Goal: Information Seeking & Learning: Learn about a topic

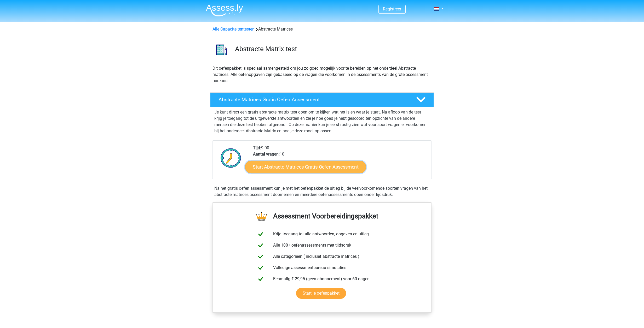
click at [308, 169] on link "Start Abstracte Matrices Gratis Oefen Assessment" at bounding box center [305, 167] width 121 height 13
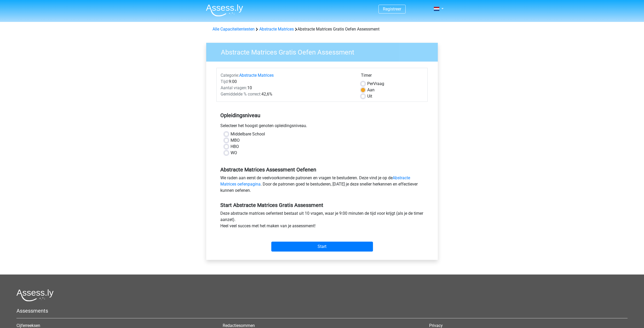
click at [233, 146] on label "HBO" at bounding box center [234, 147] width 8 height 6
click at [228, 146] on input "HBO" at bounding box center [226, 146] width 4 height 5
radio input "true"
click at [321, 244] on input "Start" at bounding box center [322, 247] width 102 height 10
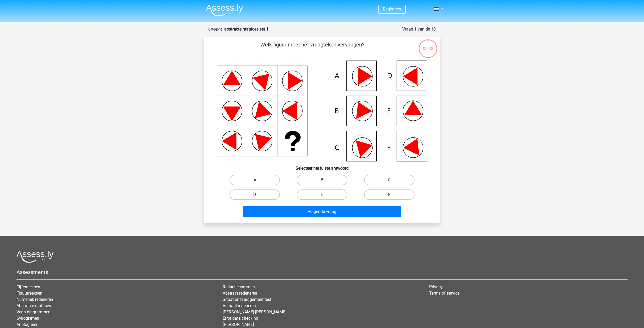
click at [326, 192] on label "E" at bounding box center [322, 195] width 50 height 10
click at [325, 195] on input "E" at bounding box center [323, 196] width 3 height 3
radio input "true"
click at [324, 218] on div "Volgende vraag" at bounding box center [322, 212] width 202 height 13
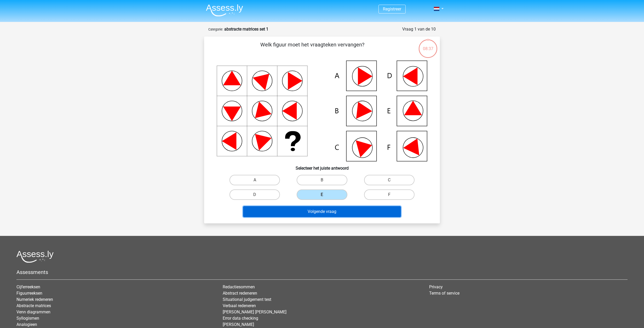
click at [324, 212] on button "Volgende vraag" at bounding box center [322, 211] width 158 height 11
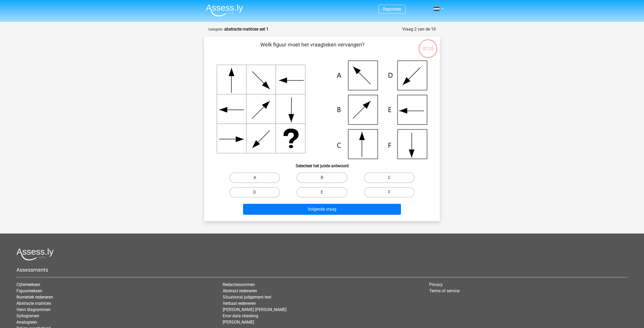
click at [360, 149] on icon at bounding box center [322, 110] width 211 height 99
click at [380, 177] on label "C" at bounding box center [389, 178] width 50 height 10
click at [389, 178] on input "C" at bounding box center [390, 179] width 3 height 3
radio input "true"
click at [367, 207] on button "Volgende vraag" at bounding box center [322, 209] width 158 height 11
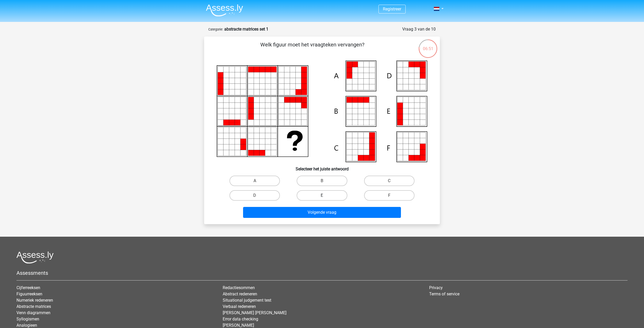
click at [339, 193] on label "E" at bounding box center [322, 196] width 50 height 10
click at [325, 196] on input "E" at bounding box center [323, 197] width 3 height 3
radio input "true"
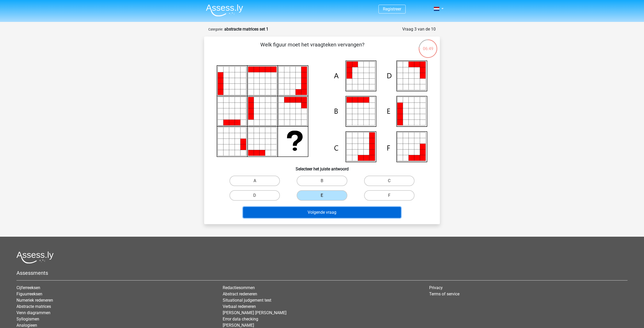
click at [329, 215] on button "Volgende vraag" at bounding box center [322, 212] width 158 height 11
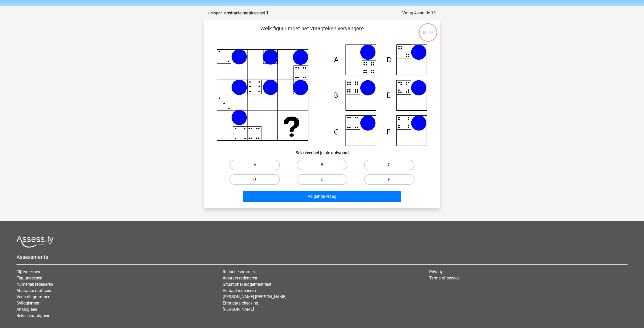
scroll to position [15, 0]
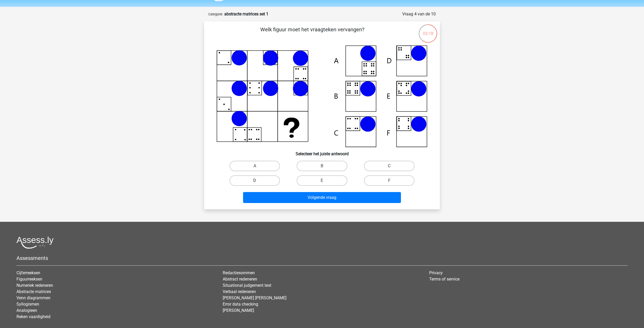
click at [253, 181] on label "D" at bounding box center [254, 181] width 50 height 10
click at [255, 181] on input "D" at bounding box center [256, 182] width 3 height 3
radio input "true"
click at [295, 205] on div "Volgende vraag" at bounding box center [322, 198] width 202 height 13
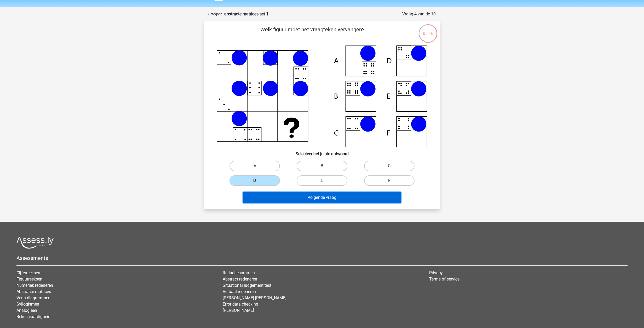
drag, startPoint x: 303, startPoint y: 202, endPoint x: 316, endPoint y: 241, distance: 40.7
click at [316, 241] on div "Registreer Nederlands English" at bounding box center [322, 172] width 644 height 375
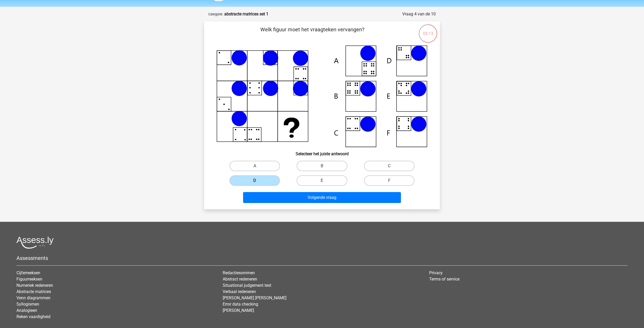
click at [307, 181] on label "E" at bounding box center [322, 181] width 50 height 10
click at [322, 181] on input "E" at bounding box center [323, 182] width 3 height 3
radio input "true"
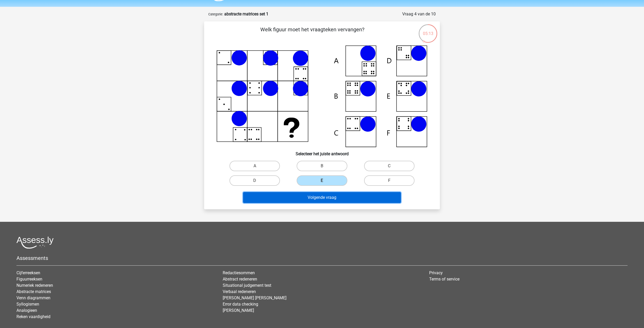
click at [311, 200] on button "Volgende vraag" at bounding box center [322, 197] width 158 height 11
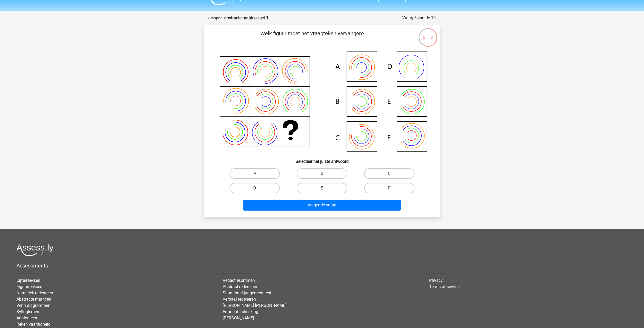
scroll to position [10, 0]
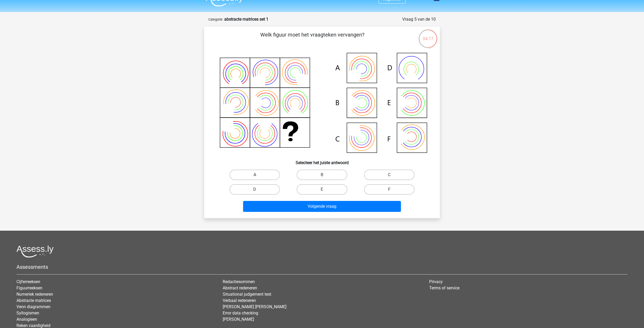
click at [246, 176] on label "A" at bounding box center [254, 175] width 50 height 10
click at [255, 176] on input "A" at bounding box center [256, 176] width 3 height 3
radio input "true"
click at [304, 212] on div "Volgende vraag" at bounding box center [322, 207] width 202 height 13
click at [305, 206] on button "Volgende vraag" at bounding box center [322, 206] width 158 height 11
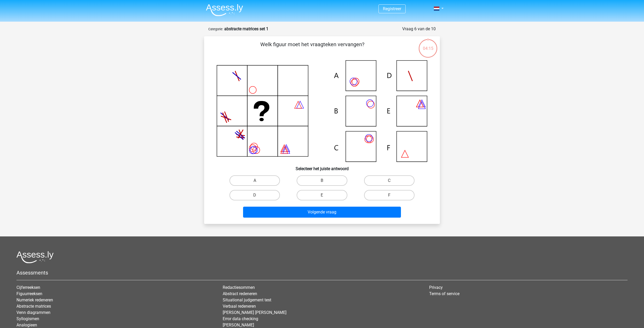
scroll to position [0, 0]
click at [329, 181] on label "B" at bounding box center [322, 181] width 50 height 10
click at [325, 181] on input "B" at bounding box center [323, 182] width 3 height 3
radio input "true"
click at [378, 180] on label "C" at bounding box center [389, 181] width 50 height 10
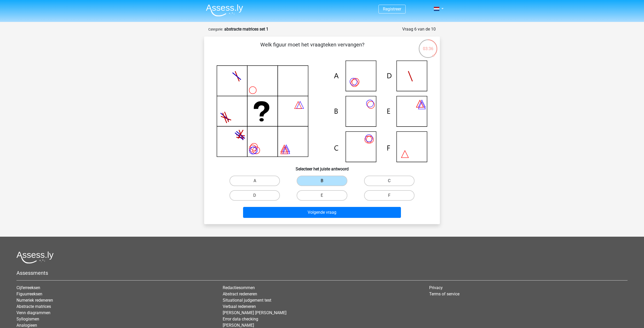
click at [389, 181] on input "C" at bounding box center [390, 182] width 3 height 3
radio input "true"
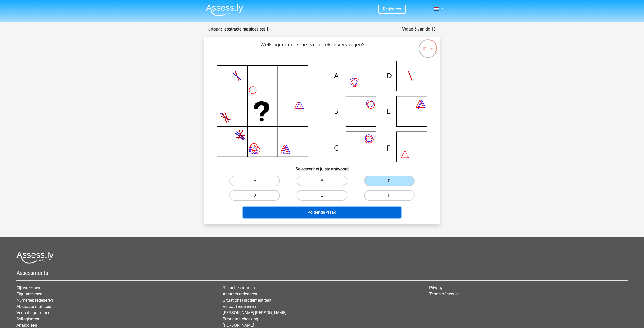
click at [325, 210] on button "Volgende vraag" at bounding box center [322, 212] width 158 height 11
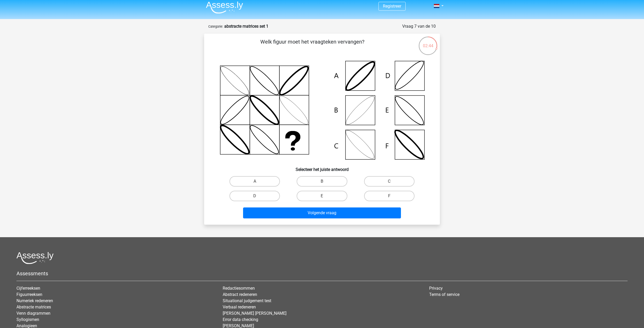
scroll to position [1, 0]
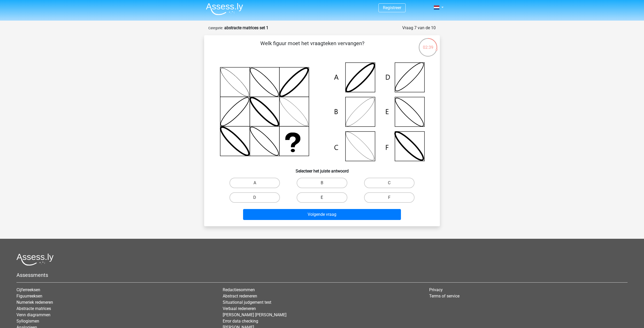
click at [330, 200] on label "E" at bounding box center [322, 198] width 50 height 10
click at [325, 200] on input "E" at bounding box center [323, 199] width 3 height 3
radio input "true"
click at [332, 226] on div "Welk figuur moet het vraagteken vervangen?" at bounding box center [322, 130] width 236 height 191
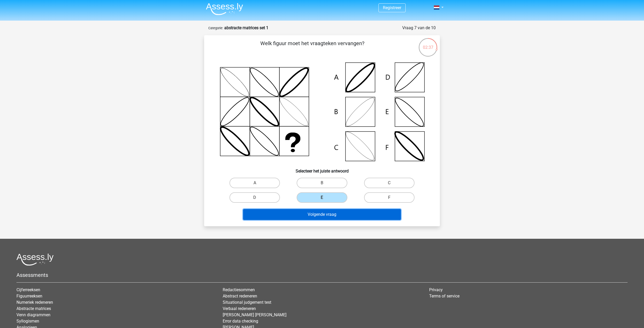
click at [330, 216] on button "Volgende vraag" at bounding box center [322, 214] width 158 height 11
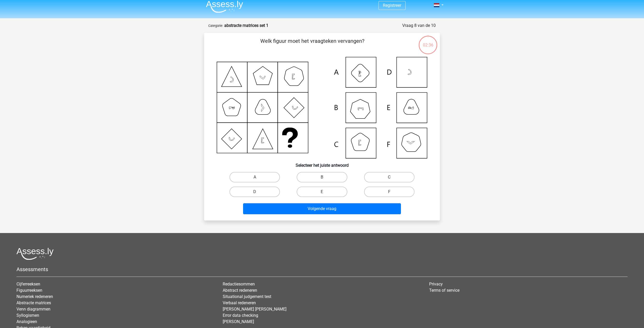
scroll to position [0, 0]
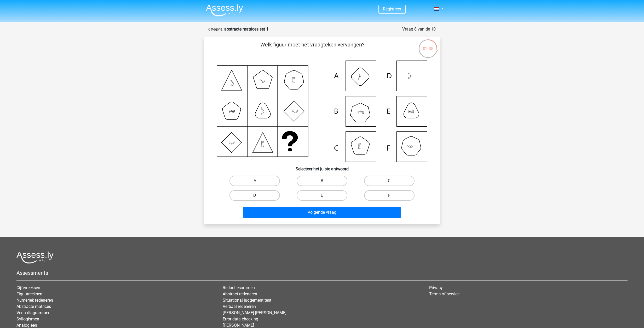
click at [259, 191] on label "D" at bounding box center [254, 196] width 50 height 10
click at [258, 196] on input "D" at bounding box center [256, 197] width 3 height 3
radio input "true"
click at [290, 221] on div "Welk figuur moet het vraagteken vervangen?" at bounding box center [322, 131] width 236 height 188
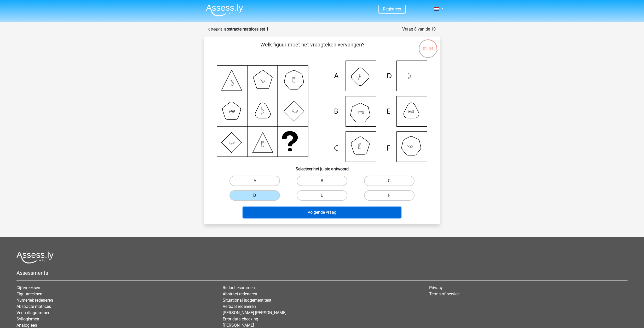
click at [299, 216] on button "Volgende vraag" at bounding box center [322, 212] width 158 height 11
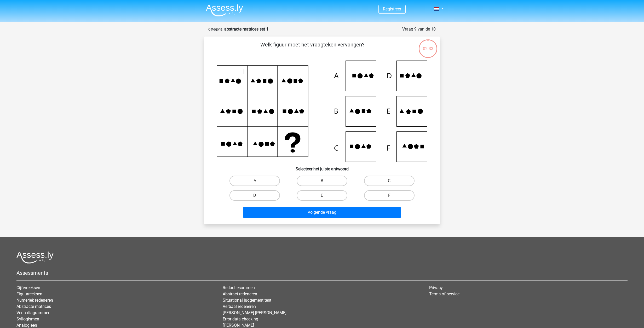
scroll to position [26, 0]
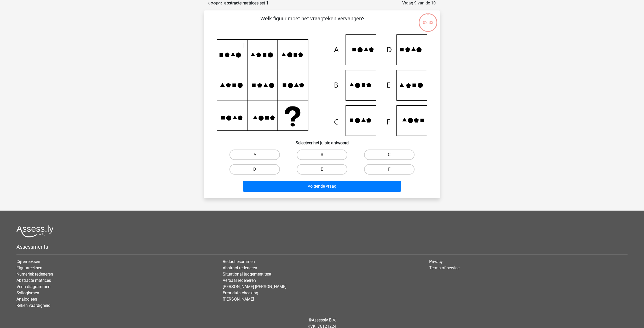
click at [372, 161] on div "C" at bounding box center [389, 155] width 67 height 15
click at [372, 156] on label "C" at bounding box center [389, 155] width 50 height 10
click at [389, 156] on input "C" at bounding box center [390, 156] width 3 height 3
radio input "true"
click at [355, 189] on button "Volgende vraag" at bounding box center [322, 186] width 158 height 11
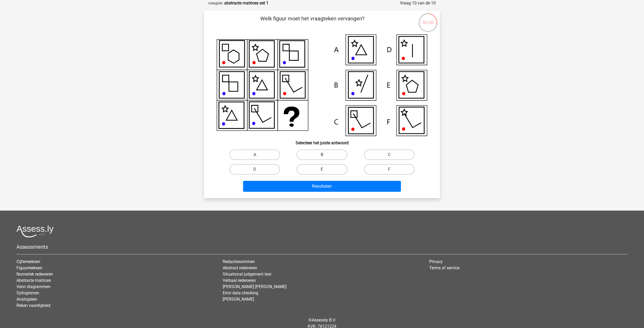
click at [326, 153] on label "B" at bounding box center [322, 155] width 50 height 10
click at [325, 155] on input "B" at bounding box center [323, 156] width 3 height 3
radio input "true"
click at [326, 190] on button "Resultaten" at bounding box center [322, 186] width 158 height 11
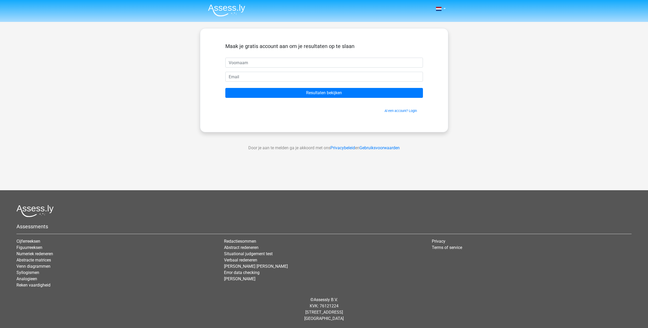
click at [329, 160] on div "Nederlands English" at bounding box center [324, 148] width 648 height 296
click at [273, 59] on input "text" at bounding box center [324, 63] width 198 height 10
type input "judith"
click at [193, 55] on div "Nederlands English" at bounding box center [324, 148] width 648 height 296
click at [265, 79] on input "email" at bounding box center [324, 77] width 198 height 10
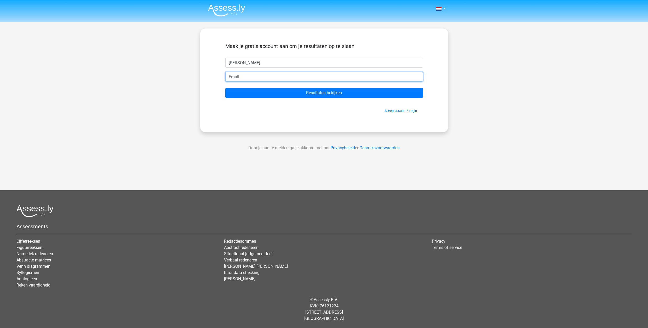
paste input "jrwbn7ky4g@privaterelay.appleid.com"
type input "[EMAIL_ADDRESS][DOMAIN_NAME]"
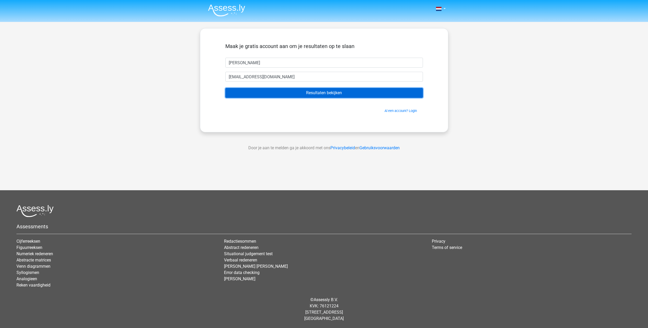
click at [327, 90] on input "Resultaten bekijken" at bounding box center [324, 93] width 198 height 10
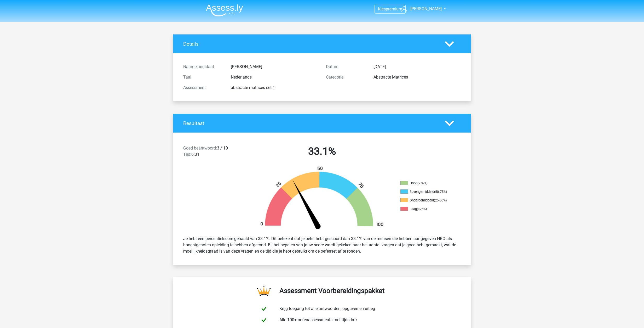
click at [448, 124] on polygon at bounding box center [449, 123] width 9 height 6
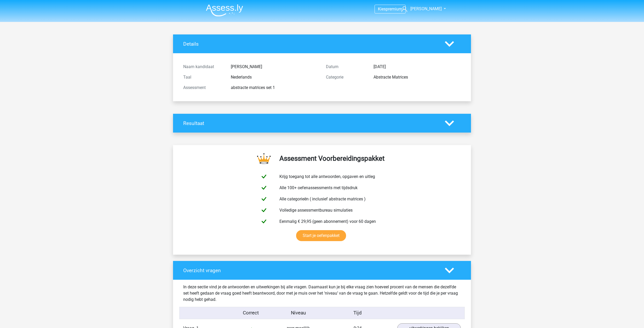
click at [448, 124] on polygon at bounding box center [449, 123] width 9 height 6
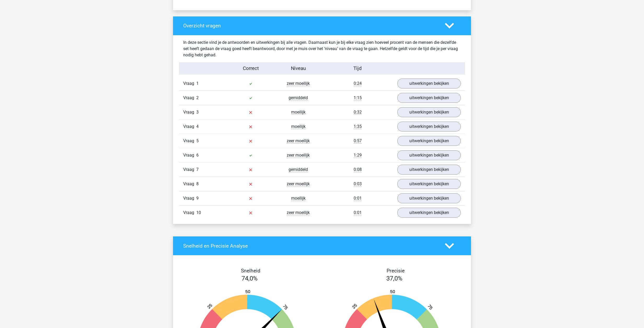
scroll to position [377, 0]
click at [437, 84] on link "uitwerkingen bekijken" at bounding box center [429, 83] width 73 height 11
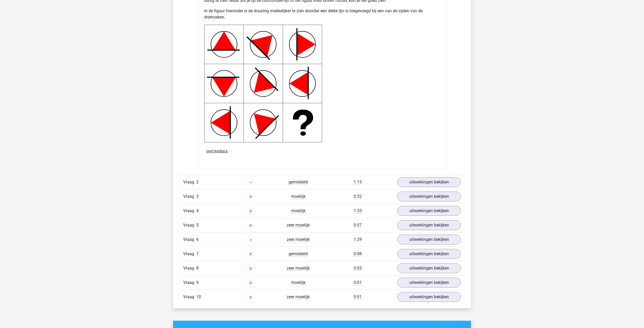
scroll to position [663, 0]
click at [403, 195] on link "uitwerkingen bekijken" at bounding box center [429, 196] width 73 height 11
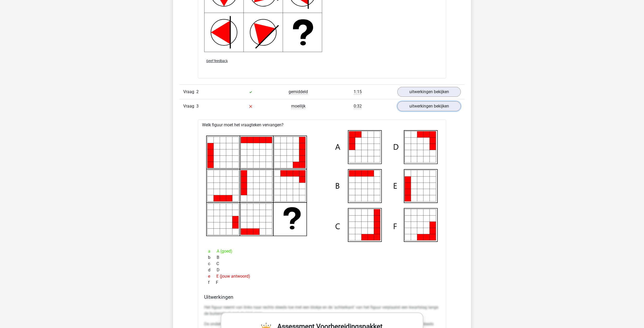
scroll to position [755, 0]
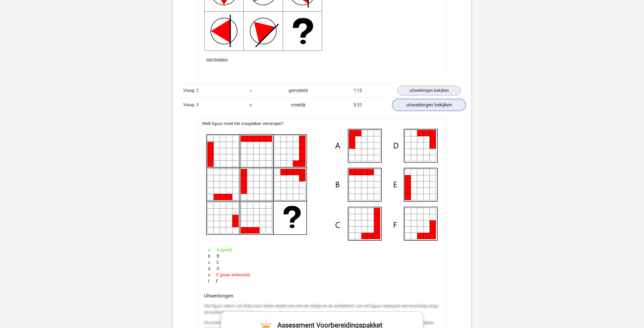
click at [406, 108] on link "uitwerkingen bekijken" at bounding box center [429, 104] width 73 height 11
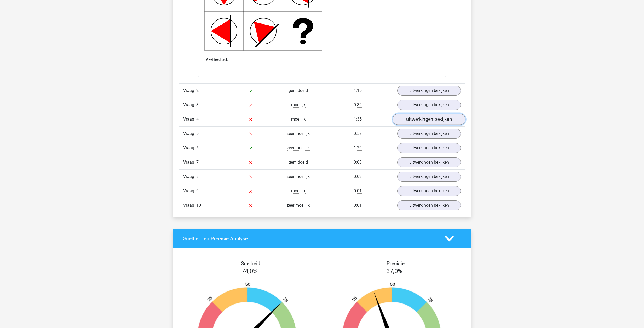
click at [408, 117] on link "uitwerkingen bekijken" at bounding box center [429, 119] width 73 height 11
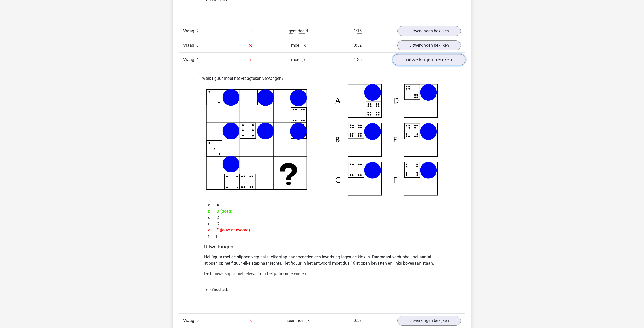
scroll to position [816, 0]
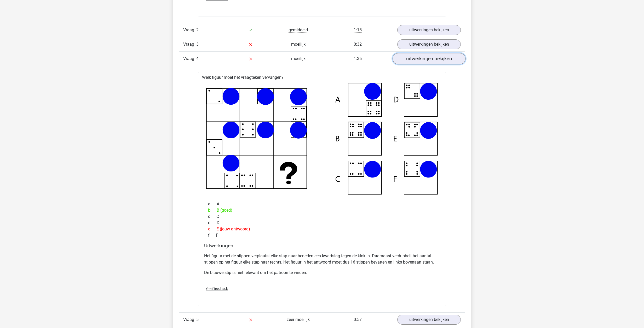
click at [417, 58] on link "uitwerkingen bekijken" at bounding box center [429, 58] width 73 height 11
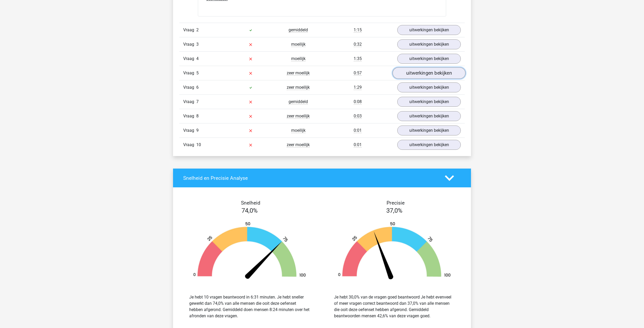
click at [414, 71] on link "uitwerkingen bekijken" at bounding box center [429, 72] width 73 height 11
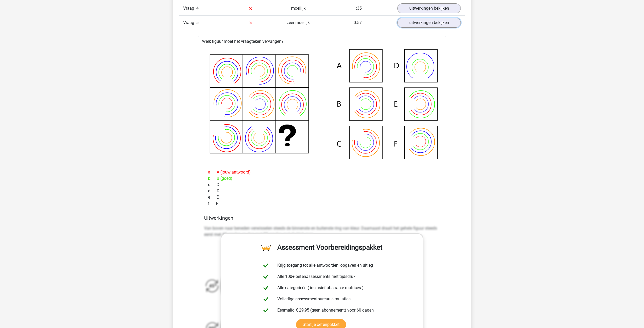
scroll to position [864, 0]
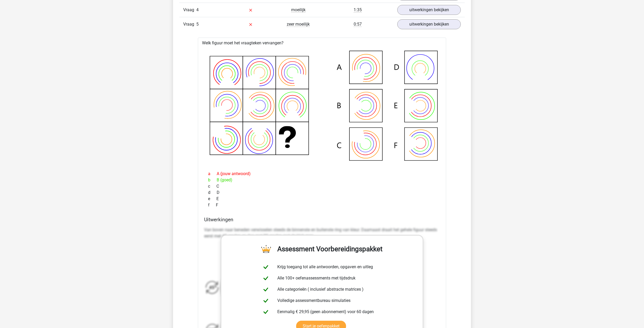
click at [409, 29] on div "uitwerkingen bekijken" at bounding box center [428, 24] width 71 height 10
click at [413, 26] on link "uitwerkingen bekijken" at bounding box center [429, 24] width 73 height 11
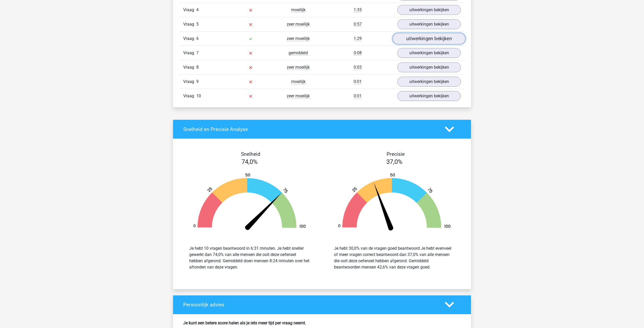
click at [412, 37] on link "uitwerkingen bekijken" at bounding box center [429, 38] width 73 height 11
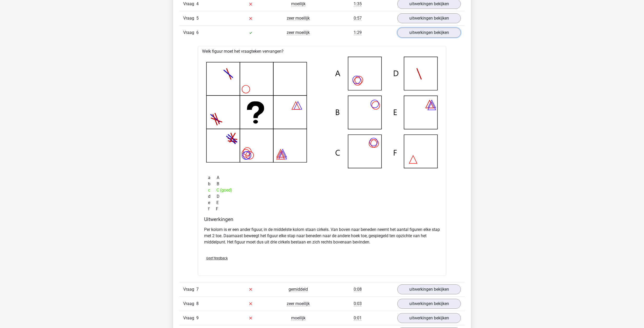
scroll to position [871, 0]
drag, startPoint x: 272, startPoint y: 229, endPoint x: 341, endPoint y: 226, distance: 69.8
click at [341, 226] on p "Per kolom is er een ander figuur, in de middelste kolom staan cirkels. Van bove…" at bounding box center [322, 235] width 236 height 19
drag, startPoint x: 261, startPoint y: 238, endPoint x: 344, endPoint y: 233, distance: 83.2
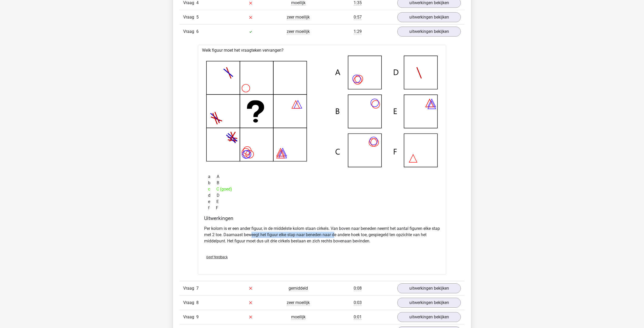
click at [344, 233] on p "Per kolom is er een ander figuur, in de middelste kolom staan cirkels. Van bove…" at bounding box center [322, 235] width 236 height 19
click at [255, 233] on p "Per kolom is er een ander figuur, in de middelste kolom staan cirkels. Van bove…" at bounding box center [322, 235] width 236 height 19
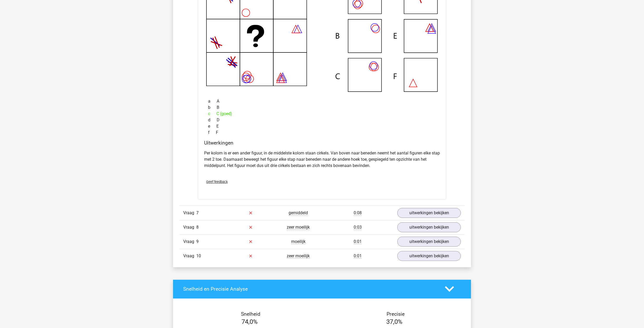
scroll to position [999, 0]
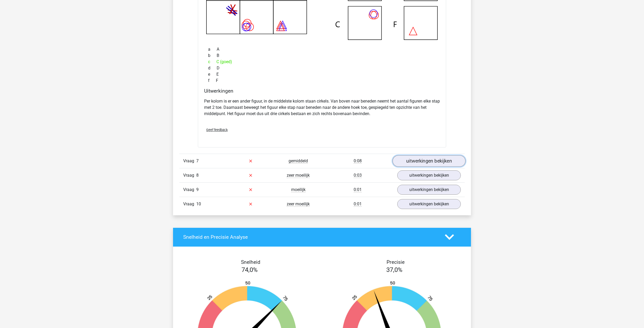
click at [417, 162] on link "uitwerkingen bekijken" at bounding box center [429, 160] width 73 height 11
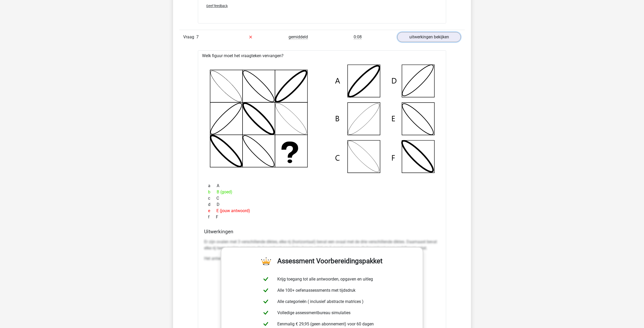
scroll to position [1123, 0]
click at [424, 37] on link "uitwerkingen bekijken" at bounding box center [429, 37] width 73 height 11
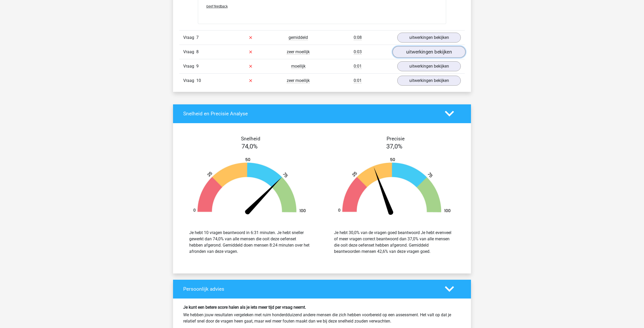
click at [420, 51] on link "uitwerkingen bekijken" at bounding box center [429, 51] width 73 height 11
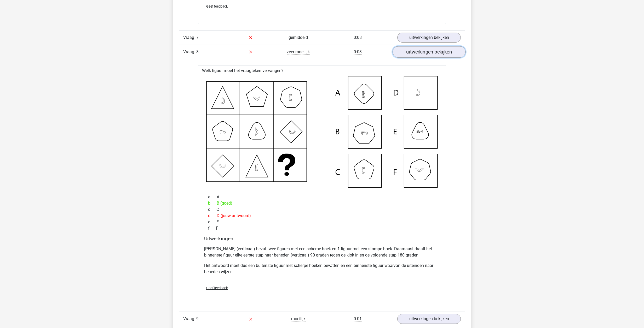
scroll to position [1147, 0]
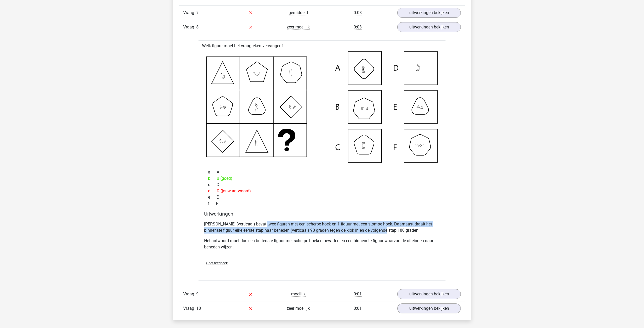
drag, startPoint x: 263, startPoint y: 226, endPoint x: 394, endPoint y: 228, distance: 131.5
click at [394, 228] on p "[PERSON_NAME] (verticaal) bevat twee figuren met een scherpe hoek en 1 figuur m…" at bounding box center [322, 227] width 236 height 13
click at [403, 226] on p "[PERSON_NAME] (verticaal) bevat twee figuren met een scherpe hoek en 1 figuur m…" at bounding box center [322, 227] width 236 height 13
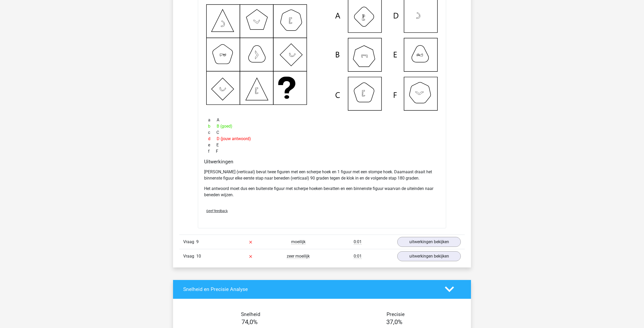
scroll to position [1201, 0]
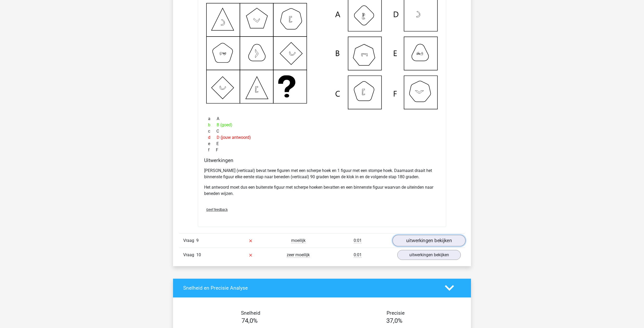
click at [414, 239] on link "uitwerkingen bekijken" at bounding box center [429, 240] width 73 height 11
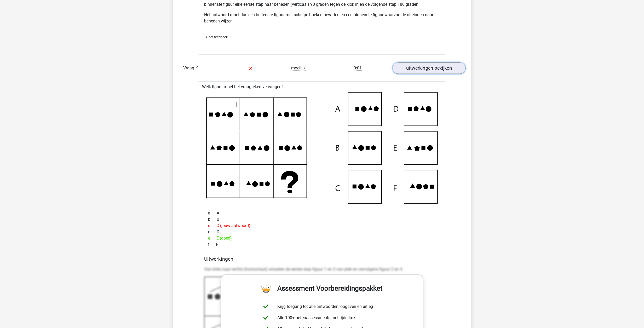
scroll to position [1373, 0]
drag, startPoint x: 235, startPoint y: 86, endPoint x: 255, endPoint y: 88, distance: 19.9
click at [255, 88] on div "Welk figuur moet het vraagteken vervangen? a A b c" at bounding box center [322, 264] width 248 height 364
click at [316, 226] on div "c C (jouw antwoord)" at bounding box center [322, 226] width 236 height 6
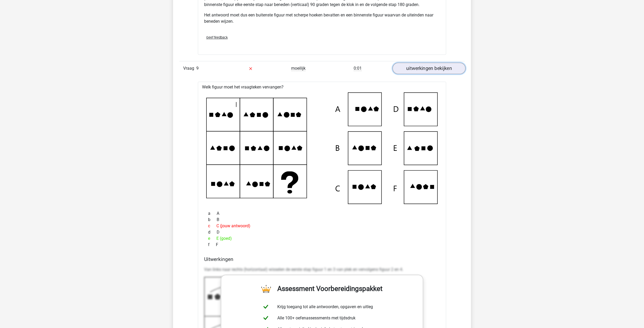
click at [434, 70] on link "uitwerkingen bekijken" at bounding box center [429, 68] width 73 height 11
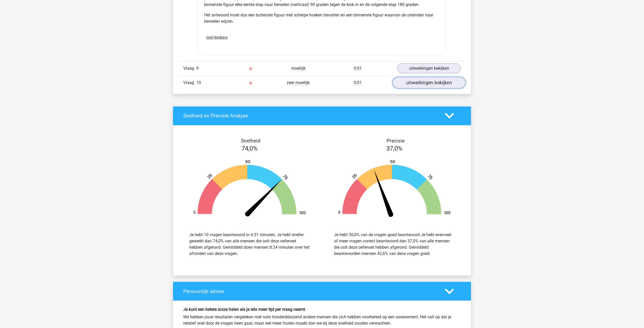
click at [411, 85] on link "uitwerkingen bekijken" at bounding box center [429, 82] width 73 height 11
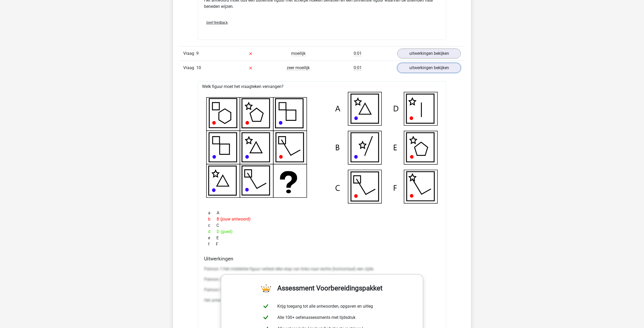
scroll to position [1404, 0]
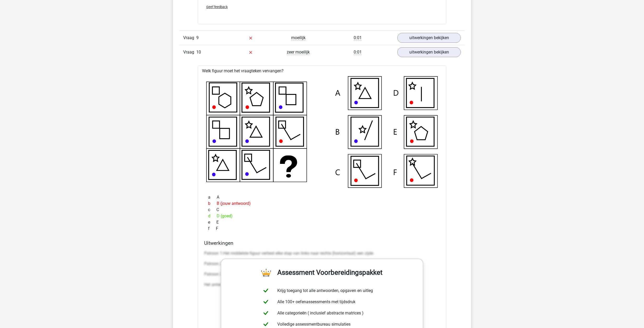
drag, startPoint x: 410, startPoint y: 84, endPoint x: 413, endPoint y: 87, distance: 4.3
click at [413, 87] on g at bounding box center [392, 131] width 83 height 107
click at [413, 87] on icon at bounding box center [420, 92] width 28 height 29
click at [409, 89] on icon at bounding box center [420, 92] width 28 height 29
click at [285, 163] on icon at bounding box center [322, 132] width 232 height 112
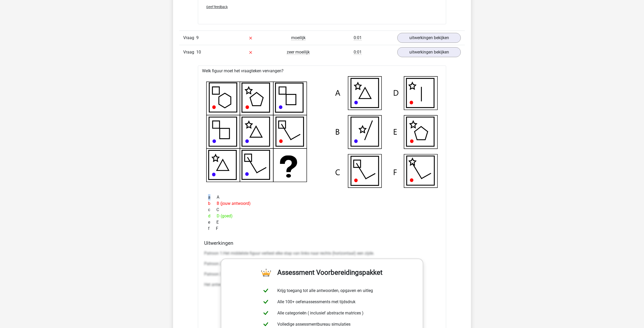
click at [285, 163] on icon at bounding box center [322, 132] width 232 height 112
click at [426, 95] on icon at bounding box center [420, 92] width 28 height 29
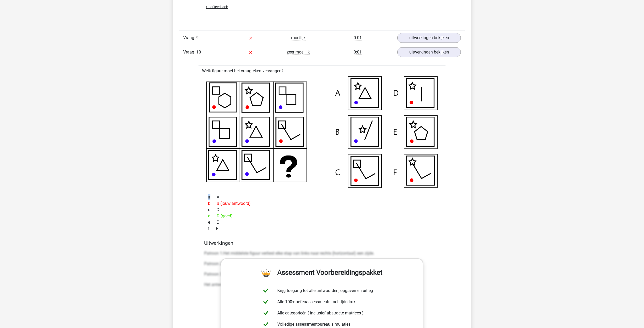
click at [426, 95] on icon at bounding box center [420, 92] width 28 height 29
click at [252, 135] on icon at bounding box center [256, 131] width 28 height 29
click at [219, 168] on icon at bounding box center [223, 165] width 28 height 29
click at [294, 165] on icon at bounding box center [288, 163] width 17 height 17
click at [436, 48] on link "uitwerkingen bekijken" at bounding box center [429, 52] width 73 height 11
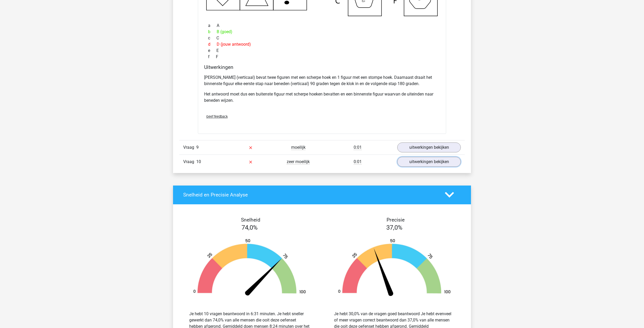
scroll to position [1153, 0]
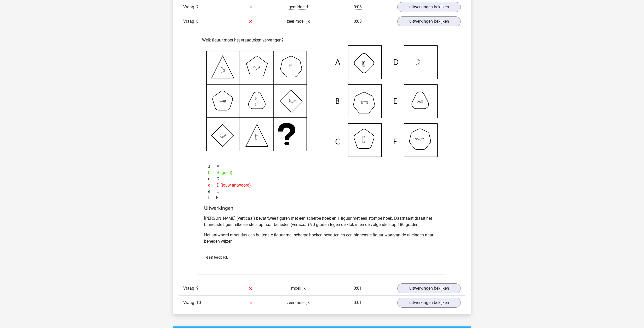
click at [437, 28] on div "Vraag 8 zeer moeilijk 0:03 uitwerkingen bekijken" at bounding box center [321, 21] width 285 height 14
click at [437, 25] on link "uitwerkingen bekijken" at bounding box center [429, 21] width 73 height 11
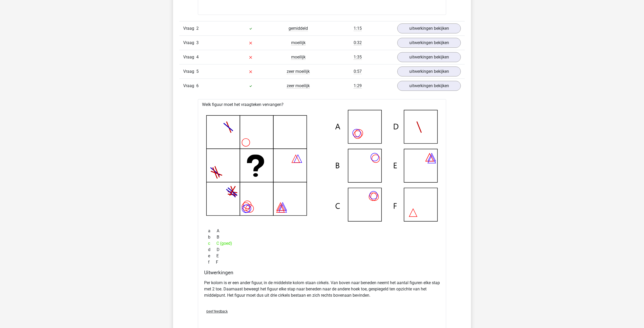
scroll to position [716, 0]
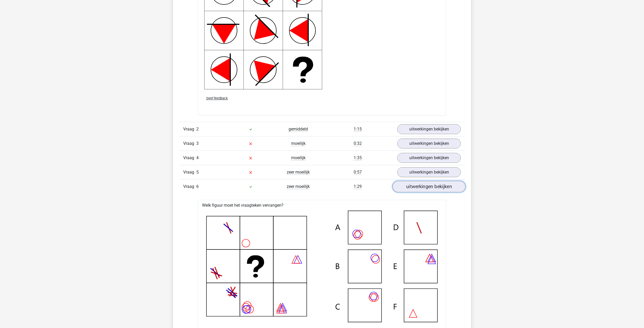
click at [423, 190] on link "uitwerkingen bekijken" at bounding box center [429, 186] width 73 height 11
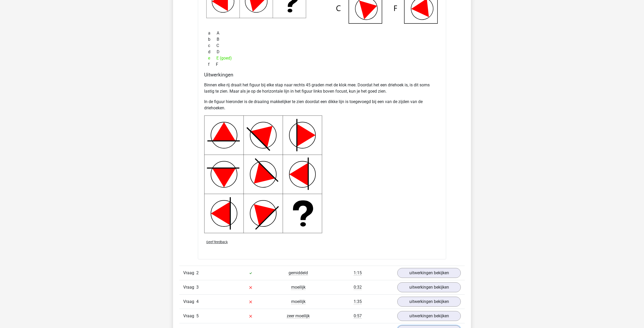
scroll to position [439, 0]
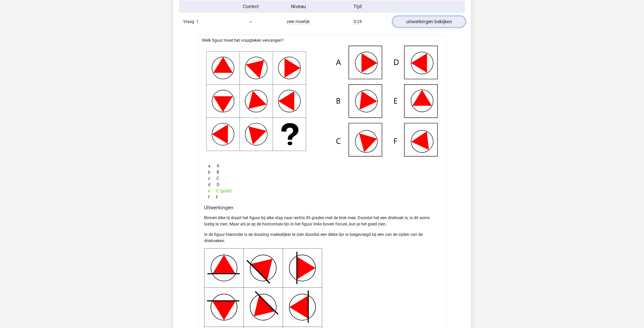
click at [437, 26] on link "uitwerkingen bekijken" at bounding box center [429, 21] width 73 height 11
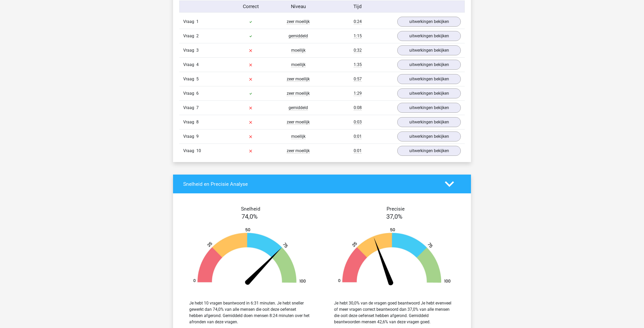
click at [503, 75] on div "Kies premium [PERSON_NAME] [EMAIL_ADDRESS][DOMAIN_NAME]" at bounding box center [322, 139] width 644 height 1156
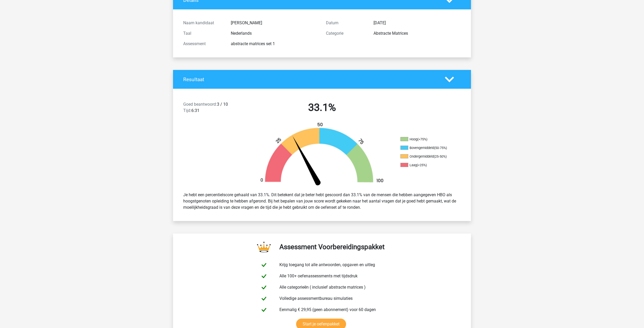
scroll to position [0, 0]
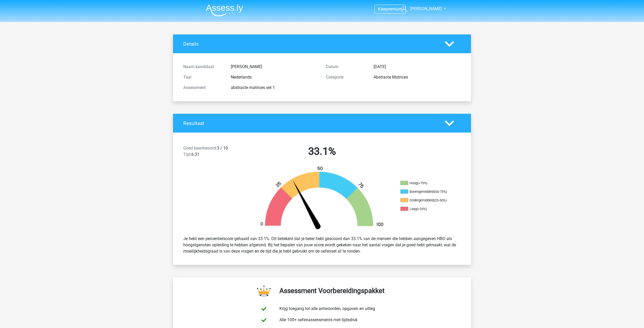
drag, startPoint x: 446, startPoint y: 256, endPoint x: 270, endPoint y: 173, distance: 195.0
click at [270, 173] on div "Goed beantwoord: 3 / 10 Tijd: 6:31 33.1% Hoog (>75%) Bovengemiddeld (50-75%) On…" at bounding box center [322, 199] width 290 height 132
click at [226, 176] on div at bounding box center [210, 199] width 74 height 66
